Goal: Information Seeking & Learning: Learn about a topic

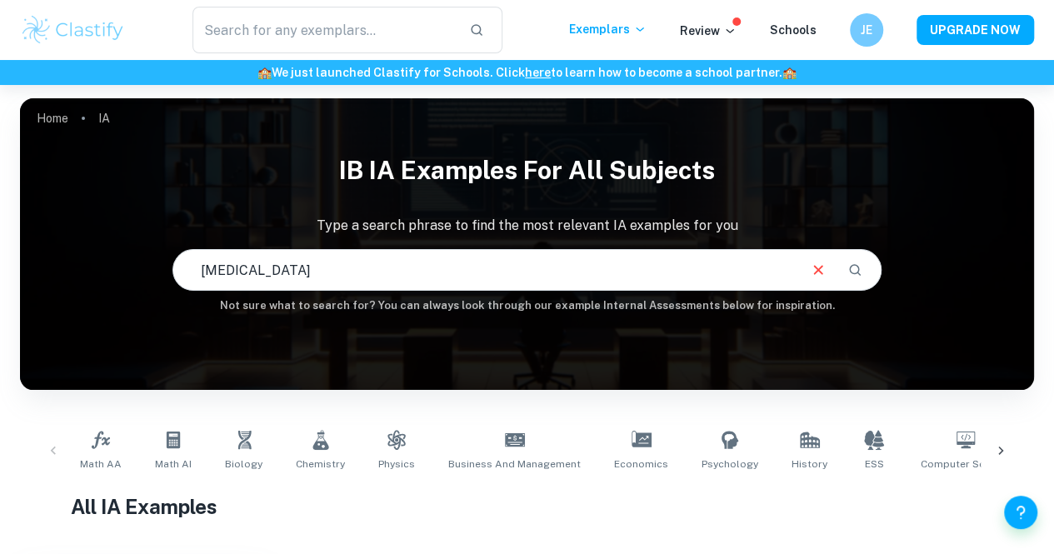
type input "[MEDICAL_DATA]"
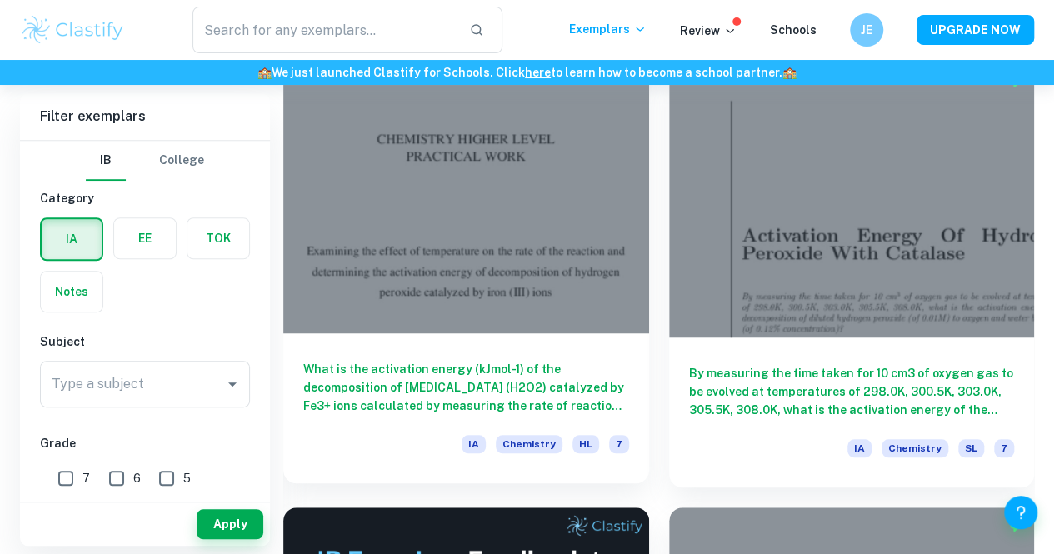
scroll to position [497, 0]
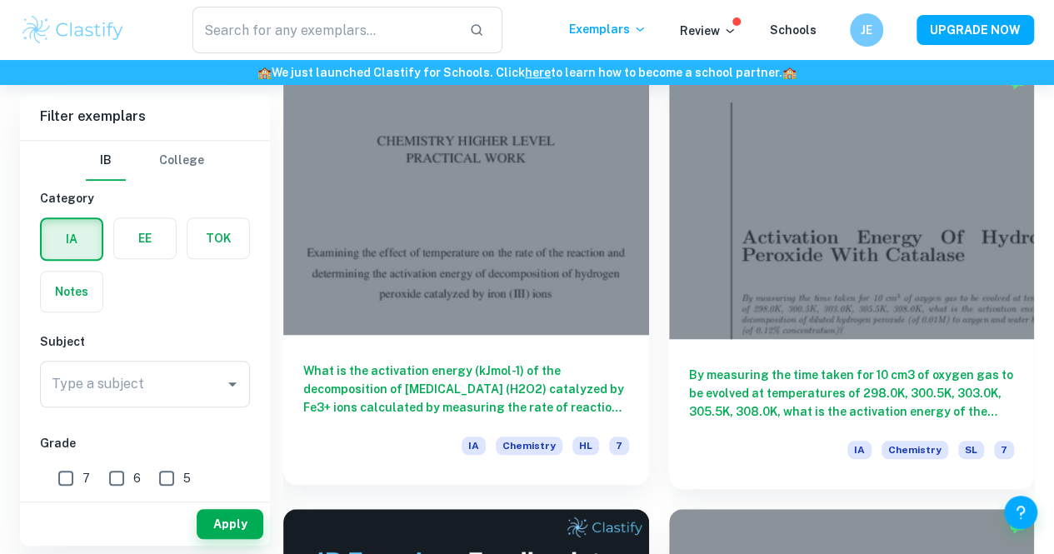
click at [398, 133] on div at bounding box center [466, 198] width 366 height 274
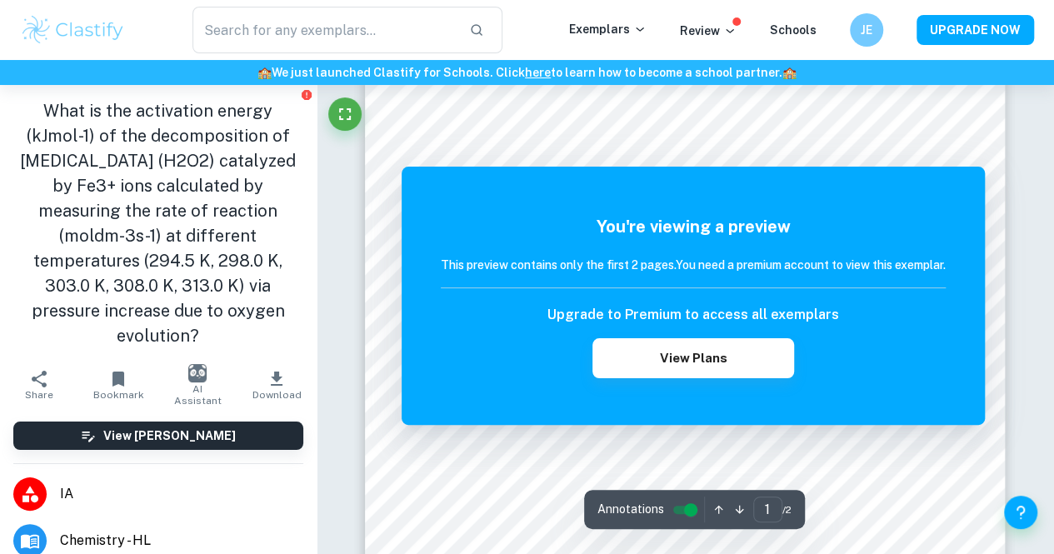
scroll to position [213, 0]
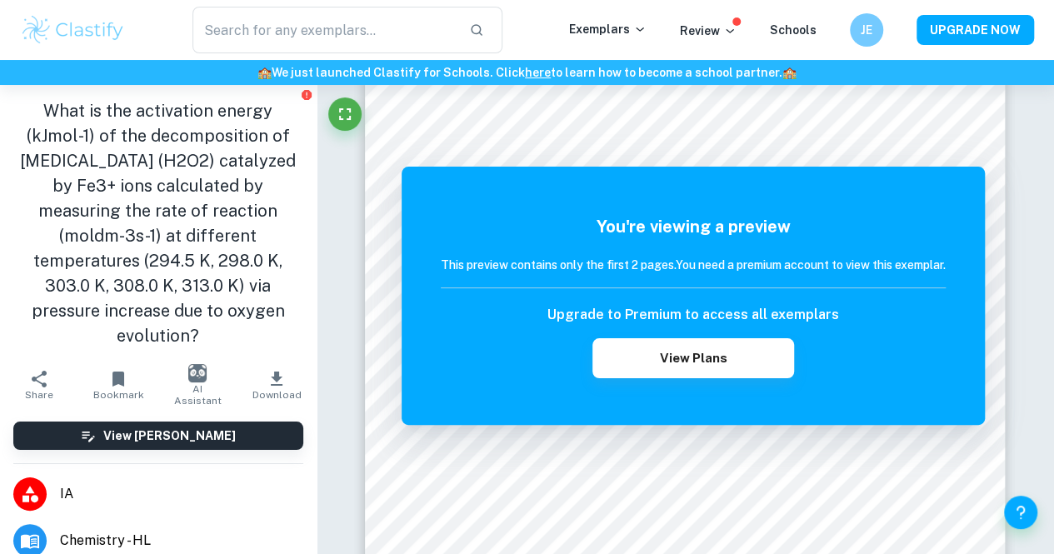
drag, startPoint x: 33, startPoint y: 108, endPoint x: 241, endPoint y: 346, distance: 316.0
click at [241, 346] on h1 "What is the activation energy (kJmol-1) of the decomposition of [MEDICAL_DATA] …" at bounding box center [158, 223] width 290 height 250
copy h1 "What is the activation energy (kJmol-1) of the decomposition of [MEDICAL_DATA] …"
